Goal: Information Seeking & Learning: Learn about a topic

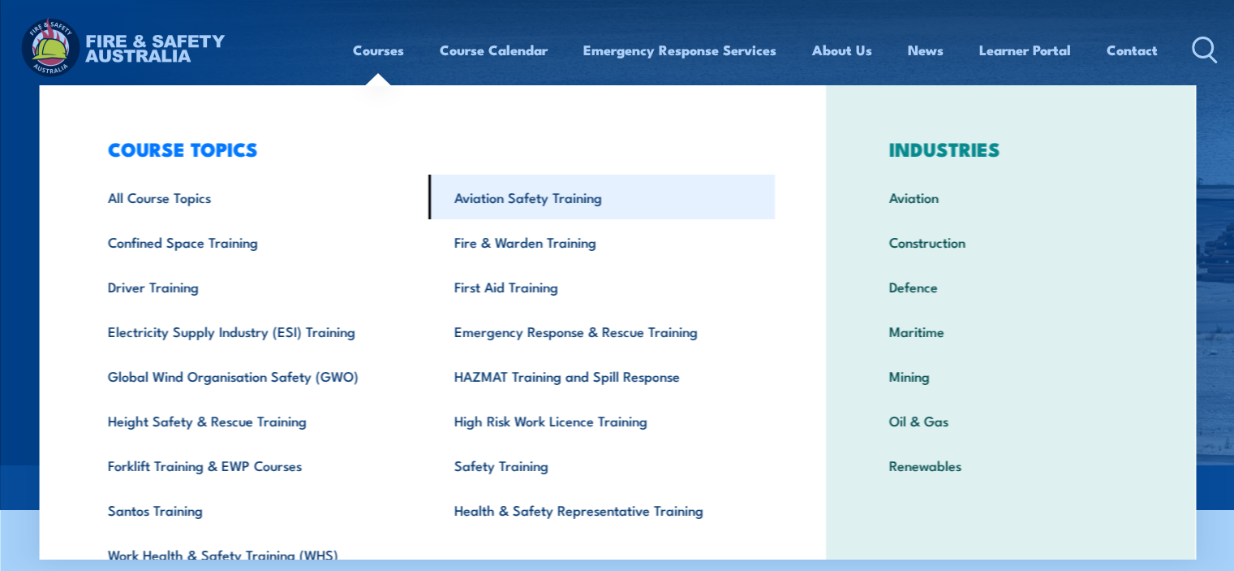
scroll to position [78, 0]
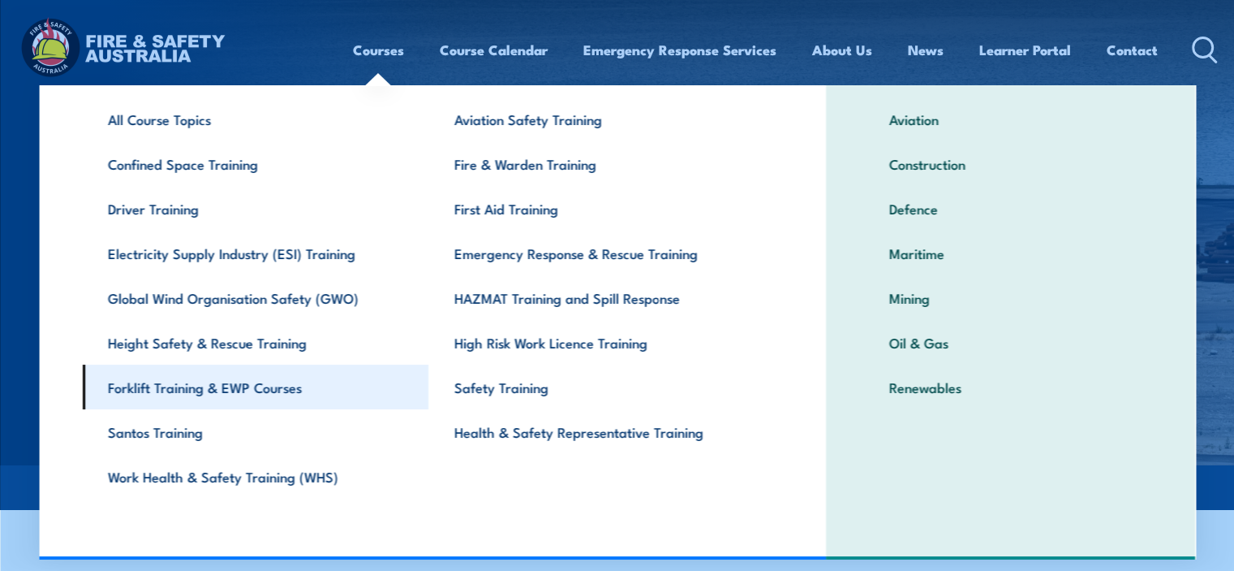
click at [227, 392] on link "Forklift Training & EWP Courses" at bounding box center [255, 386] width 347 height 45
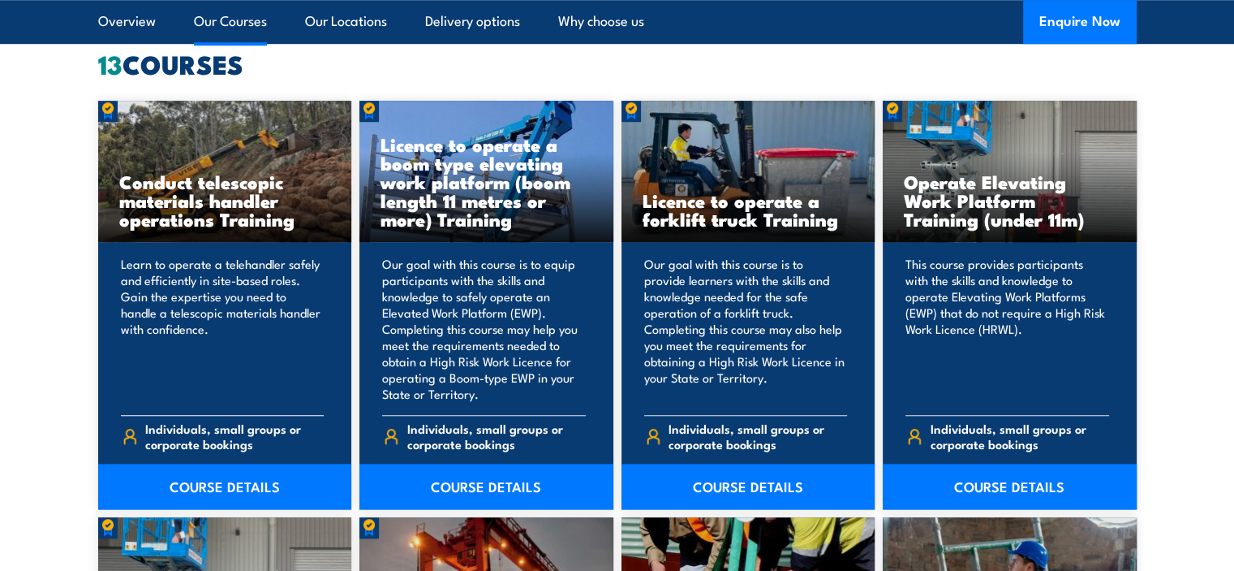
scroll to position [1380, 0]
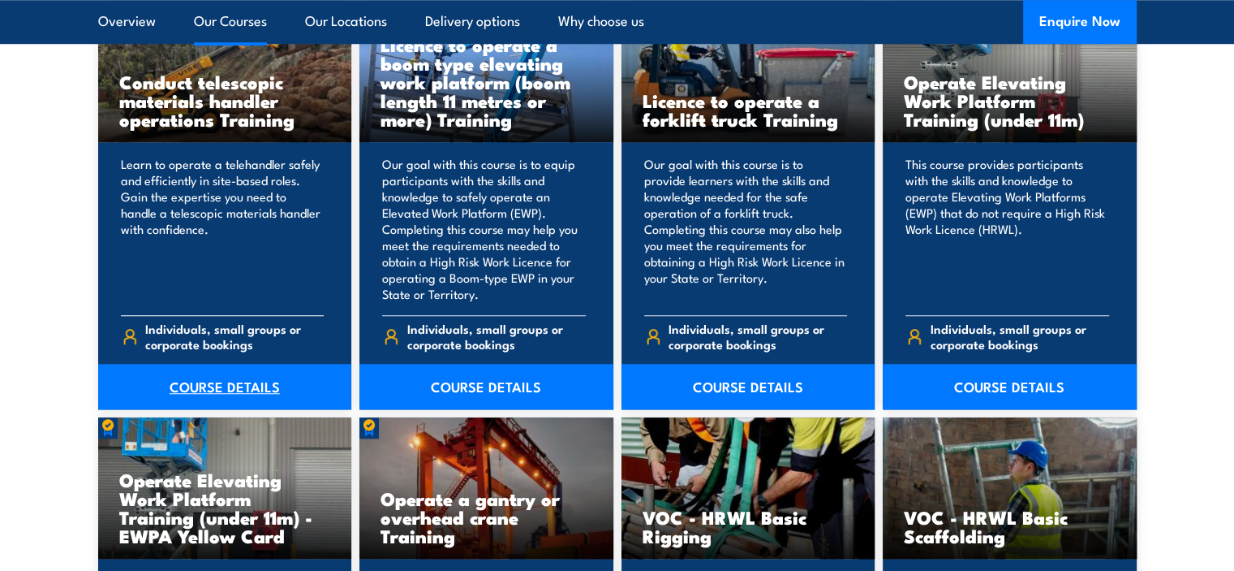
click at [226, 394] on link "COURSE DETAILS" at bounding box center [225, 386] width 254 height 45
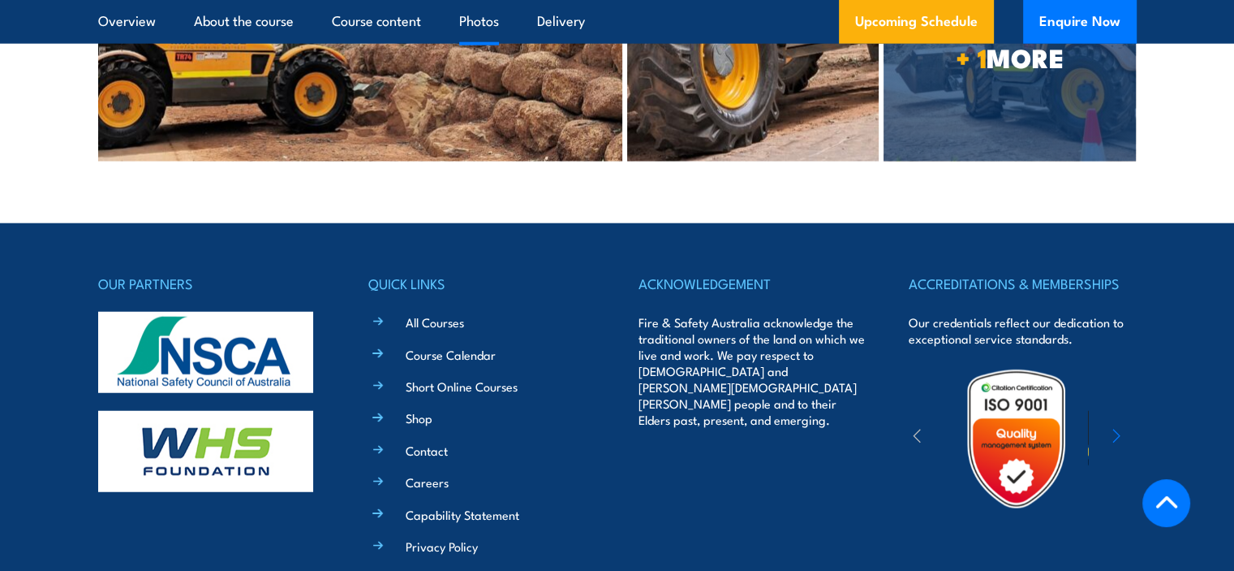
scroll to position [3891, 0]
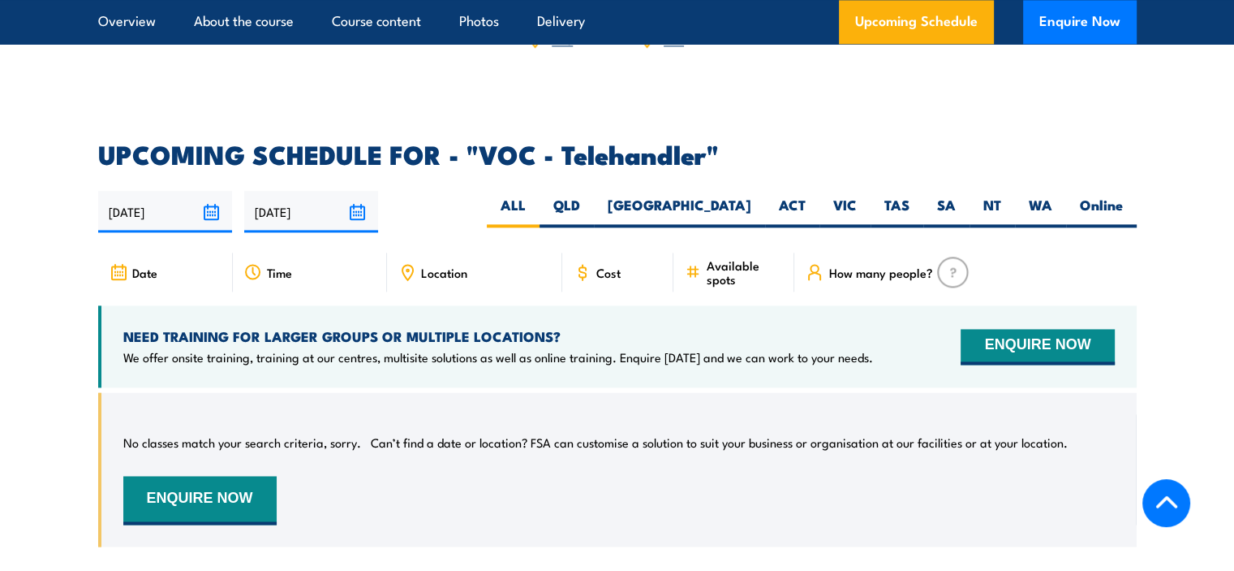
scroll to position [1948, 0]
